Goal: Task Accomplishment & Management: Use online tool/utility

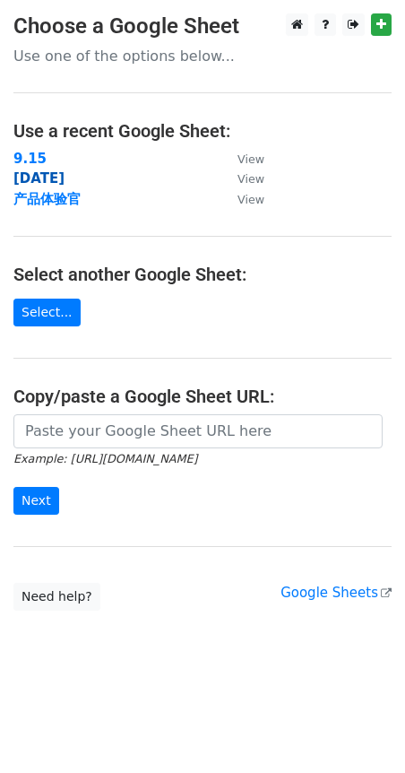
click at [49, 177] on strong "[DATE]" at bounding box center [38, 178] width 51 height 16
click at [61, 310] on link "Select..." at bounding box center [46, 313] width 67 height 28
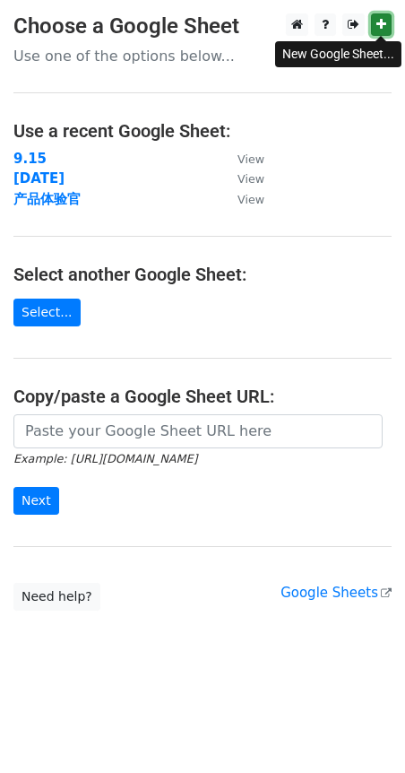
click at [385, 25] on icon at bounding box center [382, 24] width 10 height 13
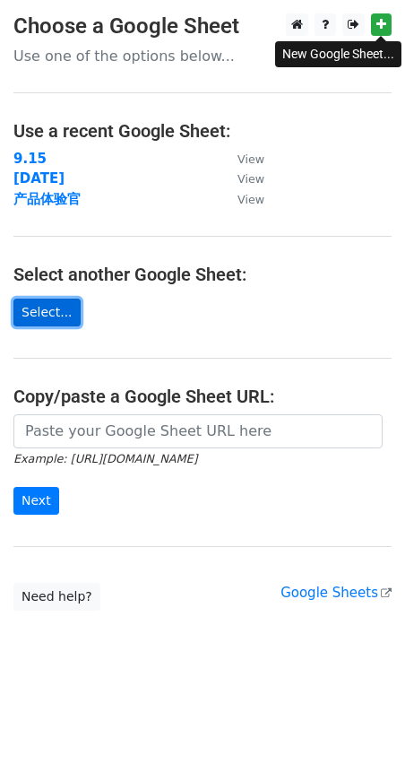
click at [56, 311] on link "Select..." at bounding box center [46, 313] width 67 height 28
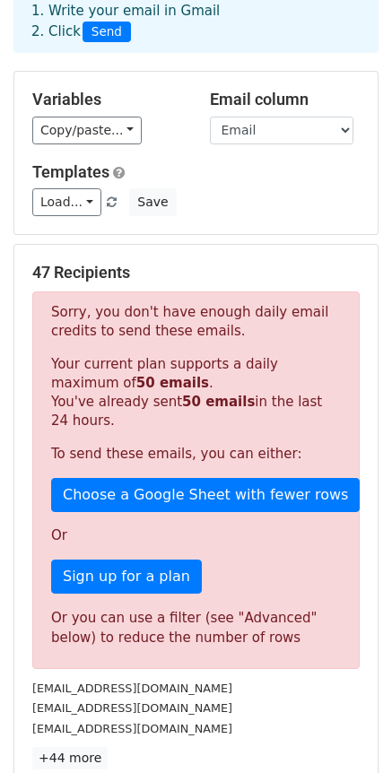
scroll to position [179, 0]
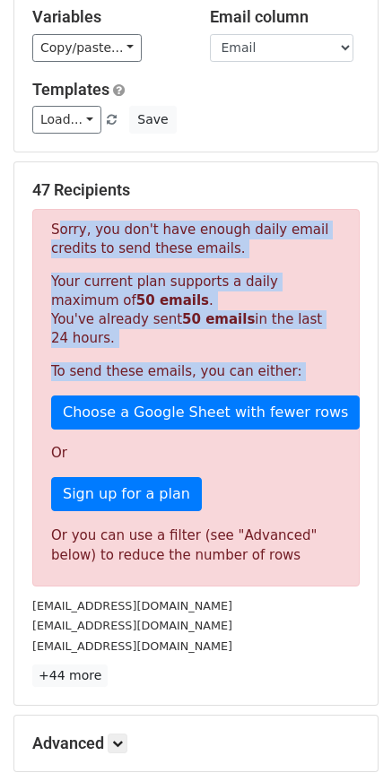
drag, startPoint x: 54, startPoint y: 225, endPoint x: 298, endPoint y: 385, distance: 291.6
click at [298, 385] on div "Sorry, you don't have enough daily email credits to send these emails. Your cur…" at bounding box center [195, 398] width 327 height 378
copy div "Sorry, you don't have enough daily email credits to send these emails. Your cur…"
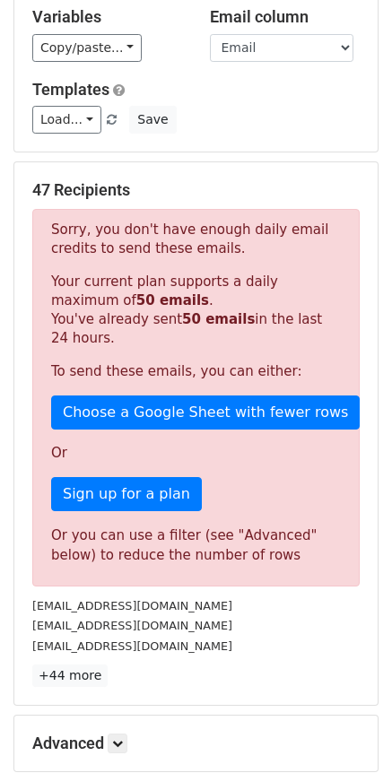
click at [388, 170] on main "New Campaign Daily emails left: 0 Google Sheet: 9.16-9.12 第2封 1. Write your ema…" at bounding box center [196, 333] width 392 height 999
